Goal: Task Accomplishment & Management: Manage account settings

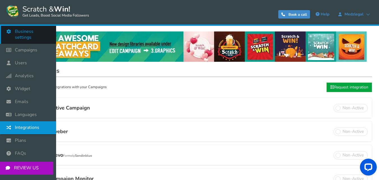
click at [19, 27] on link "Business settings" at bounding box center [28, 34] width 56 height 19
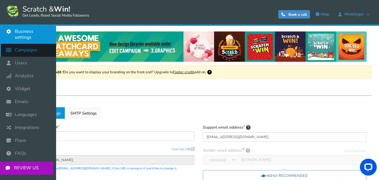
click at [14, 44] on icon at bounding box center [10, 50] width 11 height 12
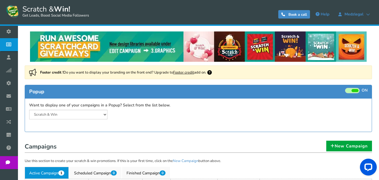
click at [356, 90] on span at bounding box center [355, 90] width 7 height 3
click at [0, 0] on input "ON OFF" at bounding box center [0, 0] width 0 height 0
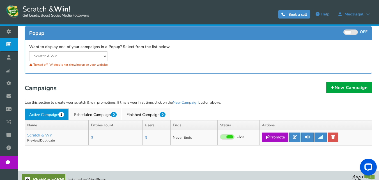
scroll to position [67, 0]
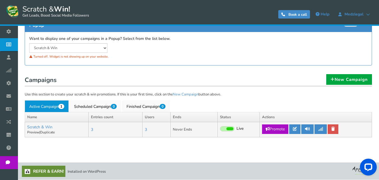
click at [229, 129] on span at bounding box center [230, 128] width 7 height 3
click at [220, 129] on input "Live Paused" at bounding box center [220, 129] width 0 height 4
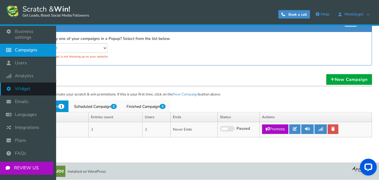
click at [23, 86] on span "Widget" at bounding box center [22, 89] width 15 height 6
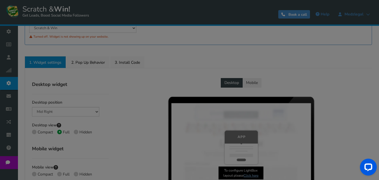
radio input "true"
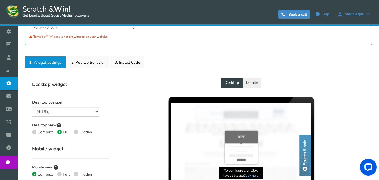
scroll to position [112, 0]
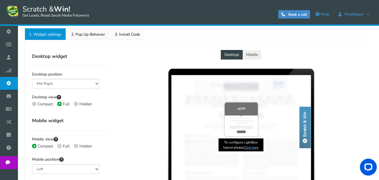
click at [75, 104] on span at bounding box center [76, 104] width 4 height 4
click at [75, 104] on input "Hidden" at bounding box center [76, 105] width 4 height 4
radio input "true"
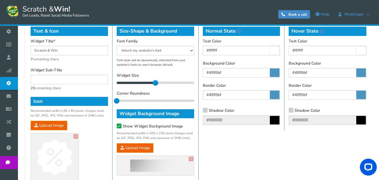
scroll to position [365, 0]
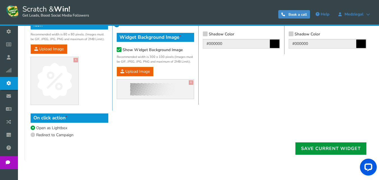
click at [320, 146] on link "Save current widget" at bounding box center [331, 148] width 71 height 12
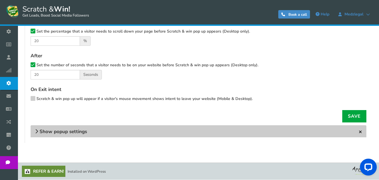
scroll to position [196, 0]
